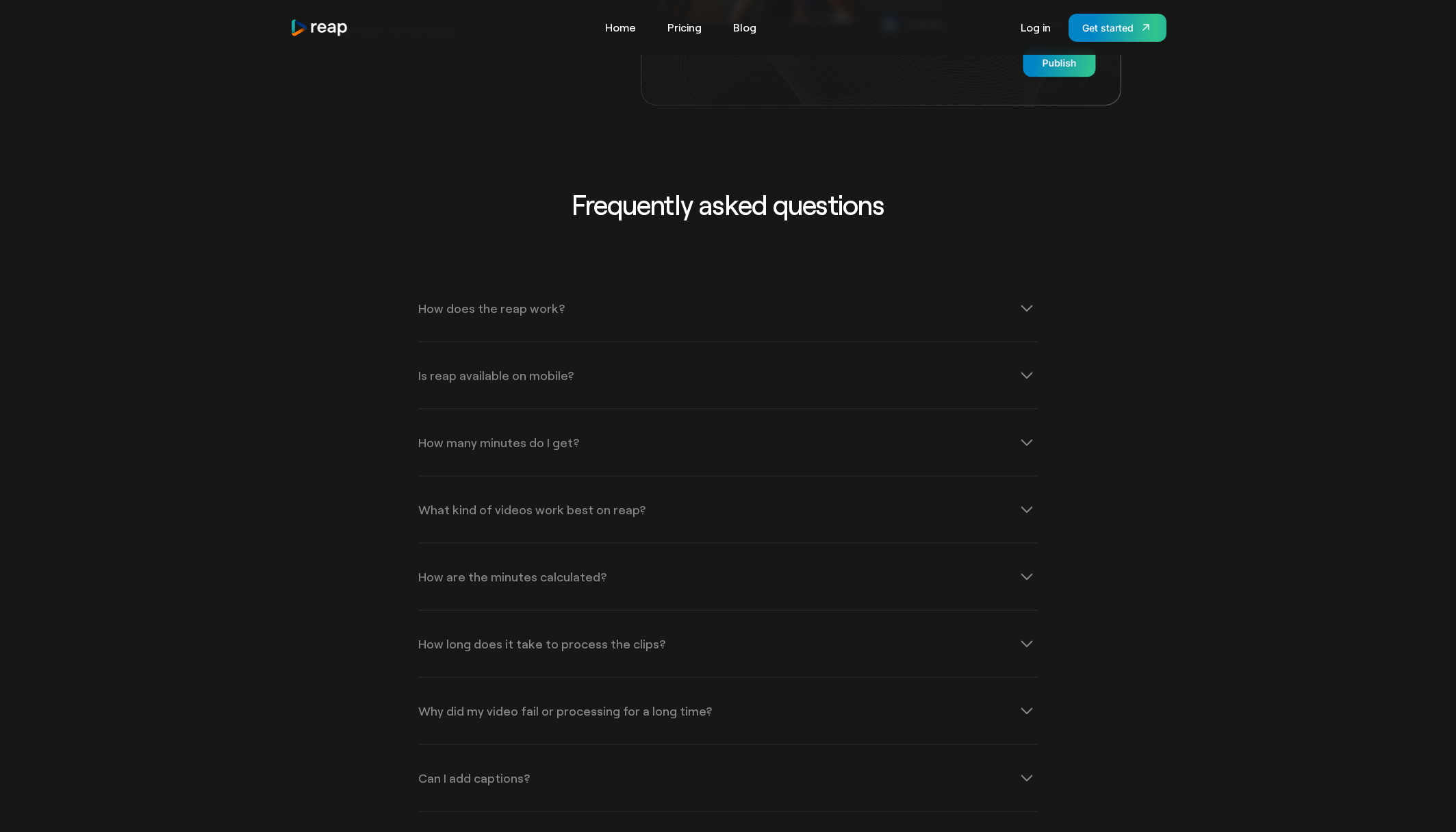
scroll to position [2567, 0]
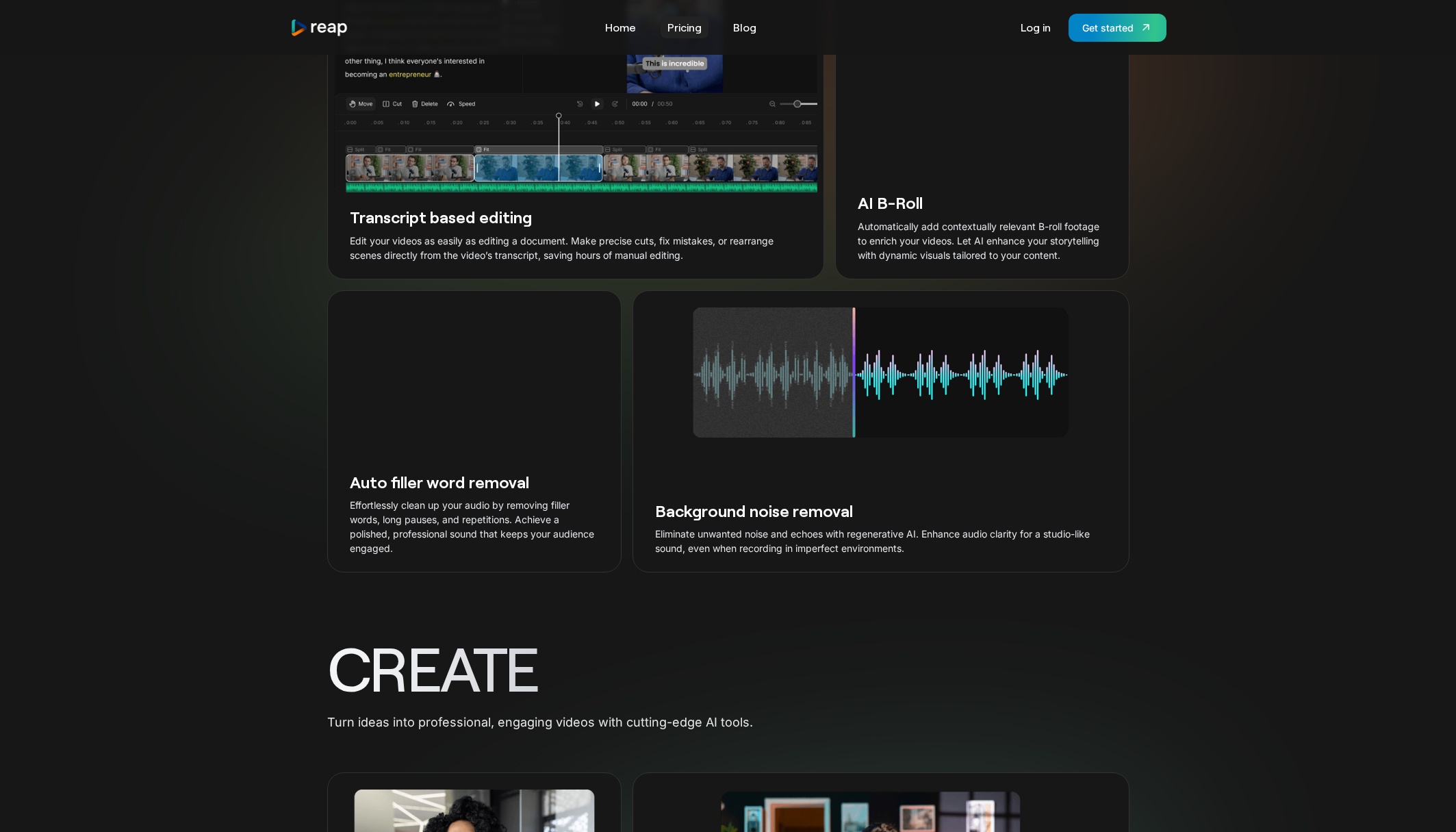
click at [686, 25] on link "Pricing" at bounding box center [685, 27] width 48 height 22
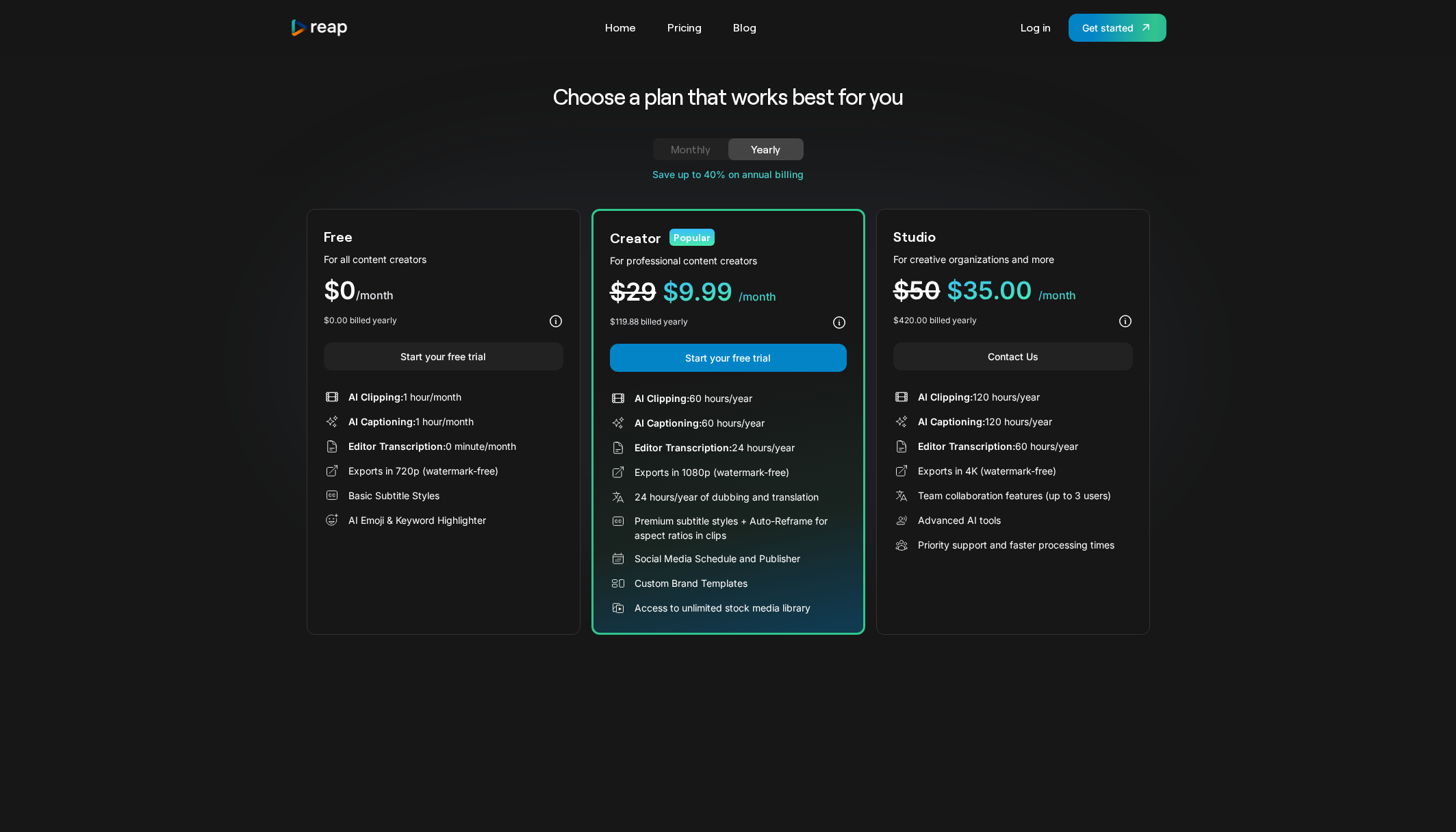
click at [680, 145] on div "Monthly" at bounding box center [691, 149] width 42 height 17
click at [776, 145] on div "Yearly" at bounding box center [766, 149] width 42 height 17
